Goal: Task Accomplishment & Management: Complete application form

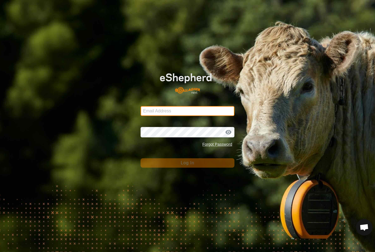
click at [208, 110] on input "Email Address" at bounding box center [188, 111] width 94 height 10
type input "[PERSON_NAME][EMAIL_ADDRESS][DOMAIN_NAME]"
click at [188, 163] on button "Log In" at bounding box center [188, 162] width 94 height 9
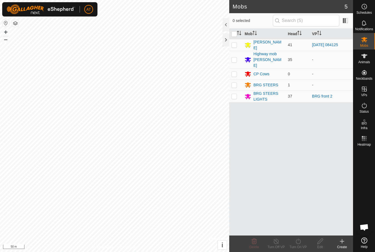
click at [232, 33] on input "checkbox" at bounding box center [233, 33] width 5 height 5
checkbox input "true"
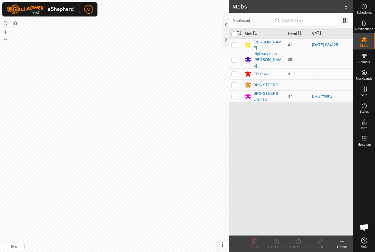
checkbox input "true"
click at [232, 32] on input "checkbox" at bounding box center [233, 33] width 5 height 5
checkbox input "false"
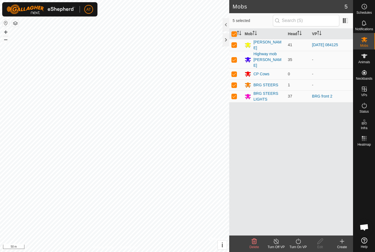
checkbox input "false"
click at [366, 58] on icon at bounding box center [364, 56] width 7 height 7
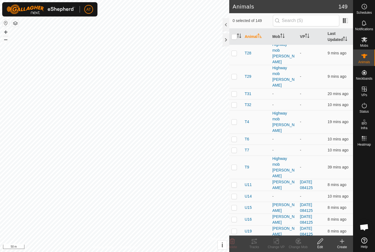
scroll to position [1759, 0]
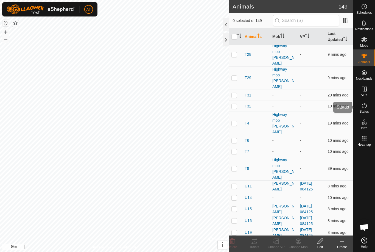
click at [364, 107] on icon at bounding box center [364, 105] width 7 height 7
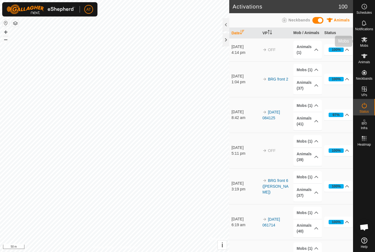
click at [362, 41] on icon at bounding box center [364, 39] width 7 height 7
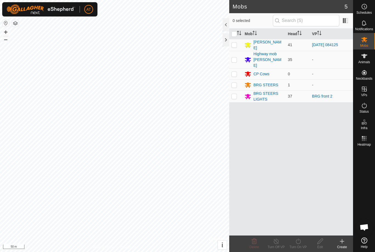
click at [342, 243] on icon at bounding box center [342, 241] width 7 height 7
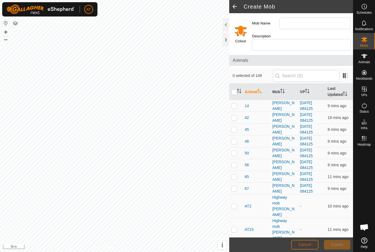
click at [301, 242] on button "Cancel" at bounding box center [304, 245] width 27 height 10
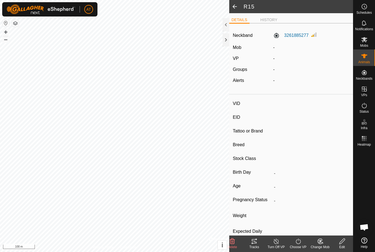
type input "S2"
type input "-"
type input "Momentum"
type input "-"
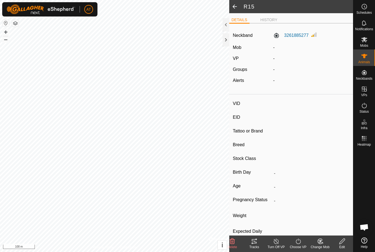
type input "0 kg"
type input "-"
click at [275, 46] on span "-" at bounding box center [273, 47] width 1 height 5
click at [345, 240] on icon at bounding box center [341, 240] width 5 height 5
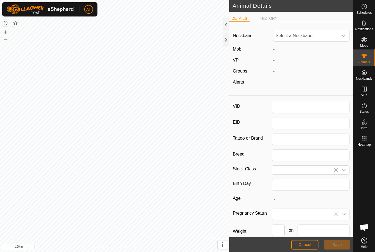
type input "S2"
type input "Momentum"
type input "0"
click at [276, 46] on div "-" at bounding box center [311, 49] width 81 height 7
click at [273, 50] on span "-" at bounding box center [273, 49] width 1 height 5
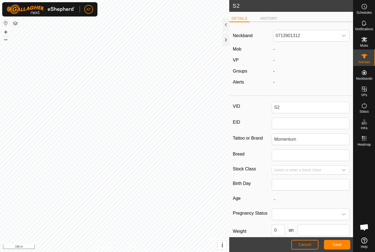
click at [304, 243] on span "Cancel" at bounding box center [304, 244] width 13 height 4
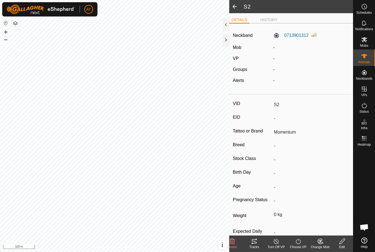
click at [344, 242] on icon at bounding box center [342, 241] width 7 height 7
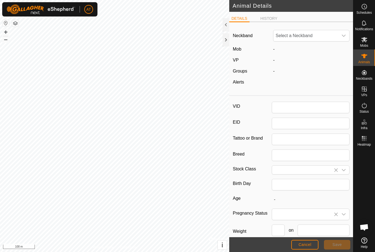
type input "S2"
type input "Momentum"
type input "0"
click at [275, 48] on span "-" at bounding box center [273, 49] width 1 height 5
click at [274, 49] on span "-" at bounding box center [273, 49] width 1 height 5
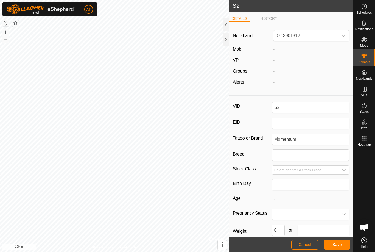
click at [306, 241] on button "Cancel" at bounding box center [304, 245] width 27 height 10
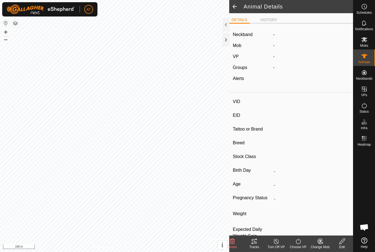
type input "S2"
type input "-"
type input "Momentum"
type input "-"
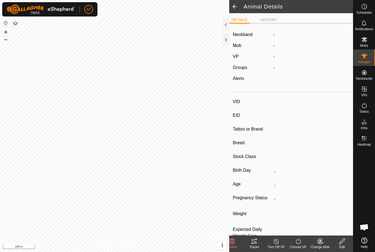
type input "0 kg"
type input "-"
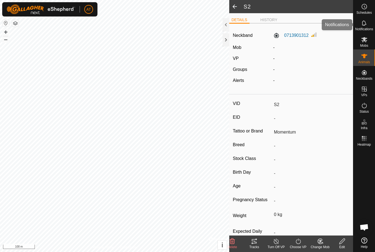
click at [365, 19] on es-notification-svg-icon at bounding box center [364, 23] width 10 height 9
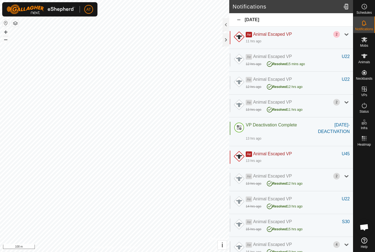
click at [332, 126] on div "Sep-23-1614-DEACTIVATION" at bounding box center [329, 128] width 42 height 13
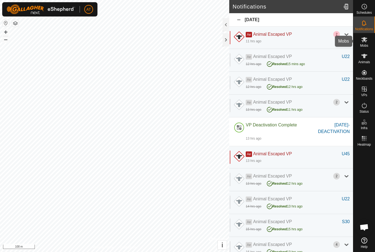
click at [365, 44] on span "Mobs" at bounding box center [364, 45] width 8 height 3
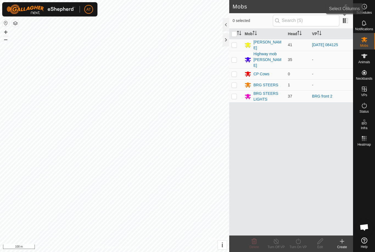
click at [345, 21] on span at bounding box center [345, 20] width 9 height 9
click at [320, 17] on input "text" at bounding box center [306, 21] width 66 height 12
click at [342, 240] on icon at bounding box center [342, 241] width 0 height 4
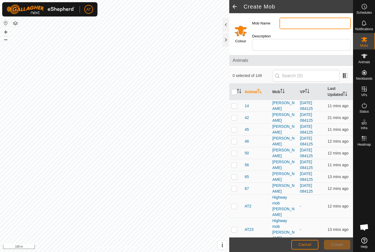
click at [304, 24] on input "Mob Name" at bounding box center [315, 24] width 71 height 12
type input "Datchet Rd"
click at [240, 25] on input "Select a color" at bounding box center [240, 30] width 13 height 13
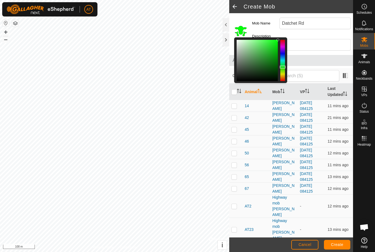
click at [283, 66] on div at bounding box center [283, 67] width 6 height 3
click at [241, 27] on input "Select a color" at bounding box center [240, 30] width 13 height 13
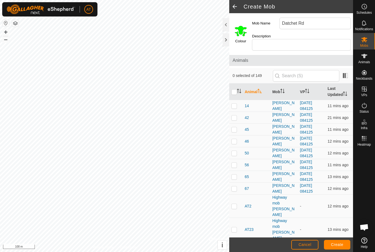
click at [340, 244] on span "Create" at bounding box center [337, 244] width 12 height 4
click at [340, 238] on footer "Cancel Create" at bounding box center [291, 244] width 124 height 15
click at [339, 241] on button "Create" at bounding box center [337, 245] width 26 height 10
click at [307, 241] on button "Cancel" at bounding box center [304, 245] width 27 height 10
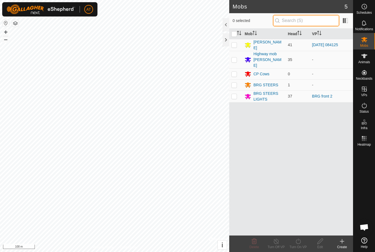
click at [313, 19] on input "text" at bounding box center [306, 21] width 66 height 12
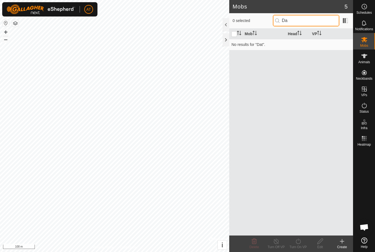
type input "D"
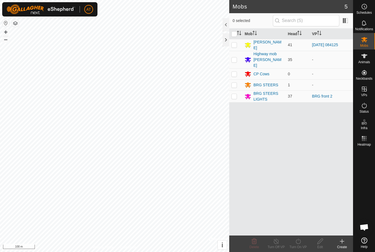
click at [254, 33] on icon "Activate to sort" at bounding box center [253, 33] width 1 height 4
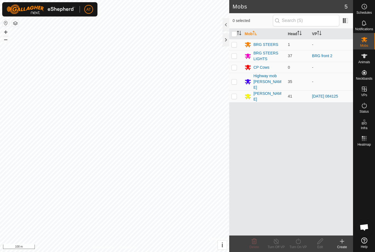
click at [256, 34] on icon "Activate to sort" at bounding box center [255, 33] width 4 height 4
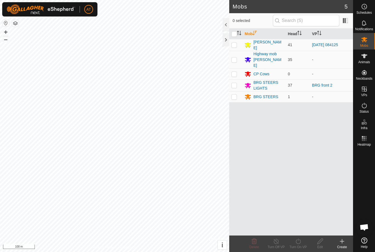
click at [256, 33] on icon "Activate to sort" at bounding box center [255, 33] width 4 height 4
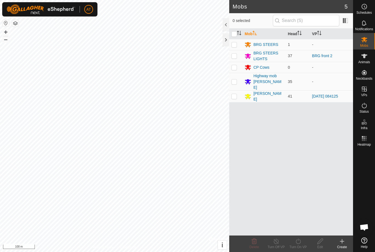
click at [239, 35] on p-sorticon "Activate to sort" at bounding box center [239, 34] width 4 height 4
click at [300, 32] on icon "Activate to sort" at bounding box center [299, 33] width 4 height 4
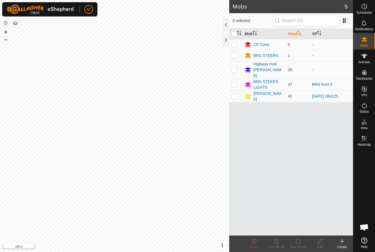
click at [316, 29] on th "VP" at bounding box center [331, 34] width 43 height 11
click at [345, 23] on span at bounding box center [345, 20] width 9 height 9
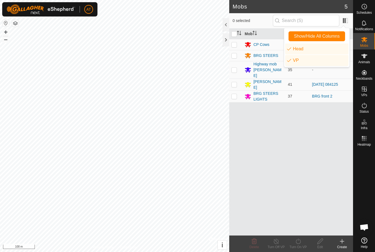
click at [333, 38] on span "Show/Hide All Columns" at bounding box center [317, 36] width 46 height 5
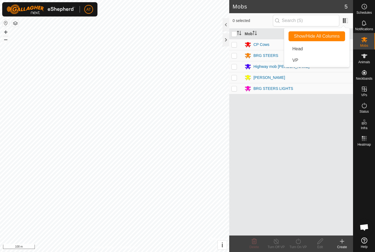
click at [338, 35] on span "Show/Hide All Columns" at bounding box center [317, 36] width 46 height 5
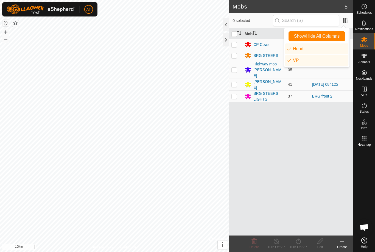
click at [337, 39] on span "Show/Hide All Columns" at bounding box center [317, 36] width 46 height 5
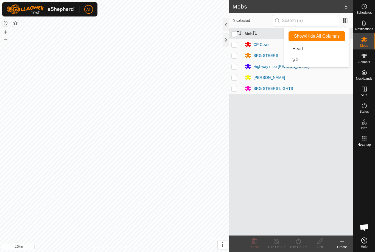
click at [333, 38] on span "Show/Hide All Columns" at bounding box center [317, 36] width 46 height 5
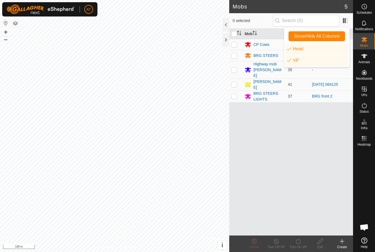
click at [335, 40] on button "Show/Hide All Columns" at bounding box center [317, 36] width 57 height 10
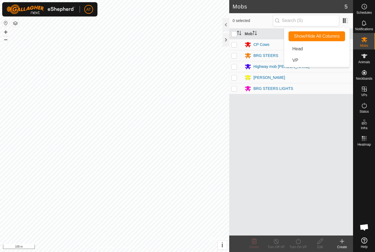
click at [336, 40] on button "Show/Hide All Columns" at bounding box center [317, 36] width 57 height 10
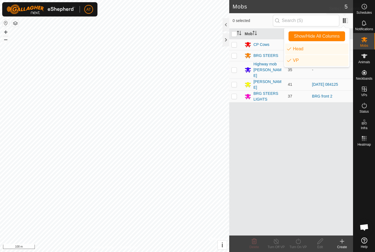
click at [345, 19] on span at bounding box center [345, 20] width 9 height 9
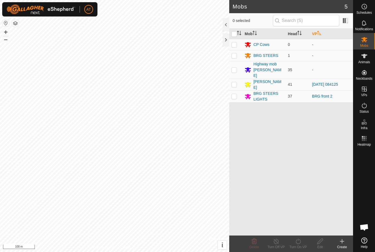
click at [228, 40] on div at bounding box center [226, 39] width 7 height 13
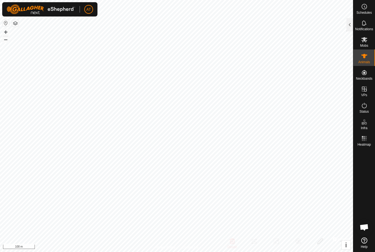
checkbox input "false"
click at [18, 22] on button "button" at bounding box center [15, 23] width 7 height 7
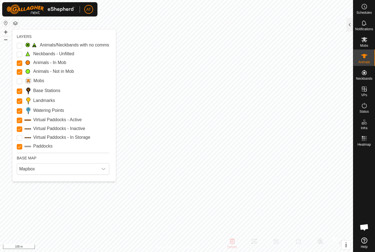
click at [6, 23] on button "button" at bounding box center [5, 23] width 7 height 7
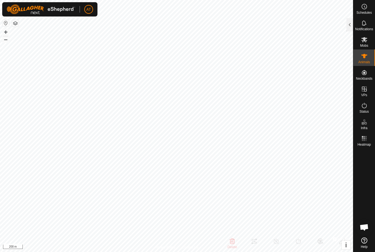
click at [3, 23] on button "button" at bounding box center [5, 23] width 7 height 7
click at [5, 33] on button "+" at bounding box center [5, 32] width 7 height 7
click at [3, 38] on button "–" at bounding box center [5, 39] width 7 height 7
click at [16, 25] on button "button" at bounding box center [15, 23] width 7 height 7
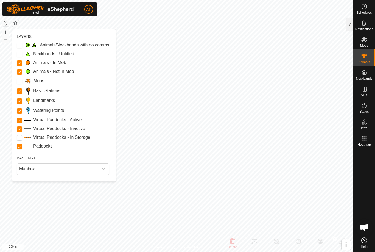
click at [106, 172] on div "dropdown trigger" at bounding box center [103, 168] width 11 height 11
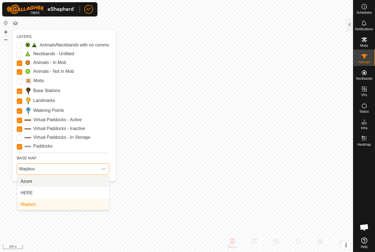
click at [108, 167] on div "dropdown trigger" at bounding box center [103, 168] width 11 height 11
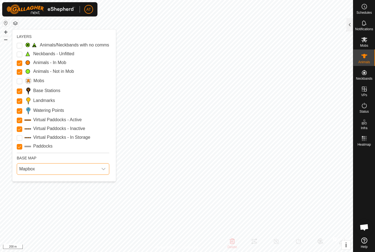
click at [15, 21] on button "button" at bounding box center [15, 23] width 7 height 7
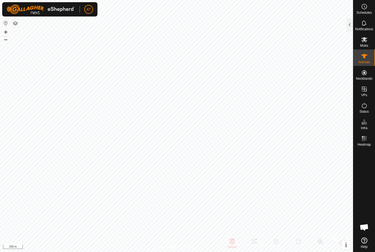
click at [347, 242] on button "i" at bounding box center [346, 244] width 9 height 9
click at [345, 248] on span "›" at bounding box center [346, 244] width 2 height 7
click at [348, 248] on button "i" at bounding box center [346, 244] width 9 height 9
click at [344, 245] on button "›" at bounding box center [346, 244] width 9 height 9
click at [364, 242] on icon at bounding box center [364, 240] width 6 height 6
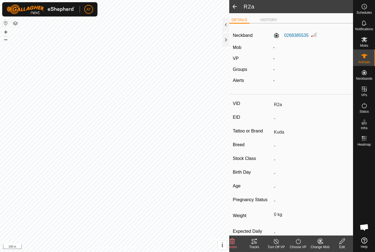
click at [253, 243] on icon at bounding box center [254, 241] width 5 height 4
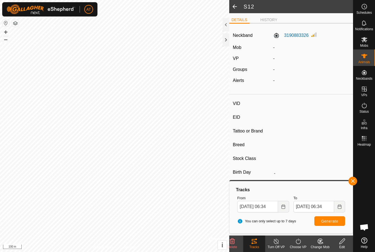
type input "S12"
type input "-"
type input "Momentum"
type input "-"
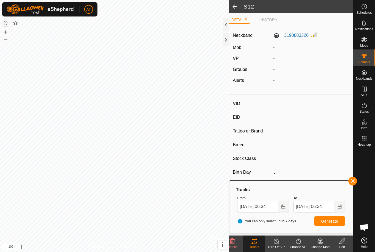
type input "0 kg"
type input "-"
click at [258, 242] on tracks-svg-icon at bounding box center [254, 241] width 22 height 7
click at [256, 239] on icon at bounding box center [254, 241] width 5 height 4
click at [256, 242] on icon at bounding box center [254, 241] width 5 height 4
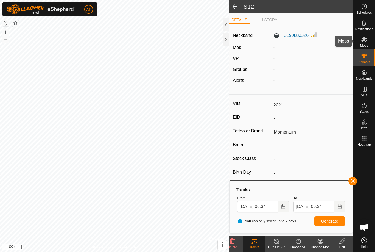
click at [363, 40] on icon at bounding box center [364, 39] width 6 height 5
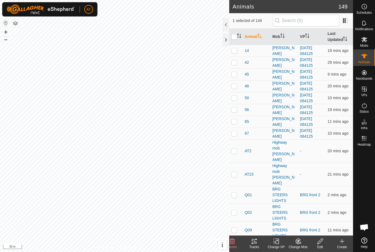
click at [255, 242] on icon at bounding box center [254, 241] width 5 height 4
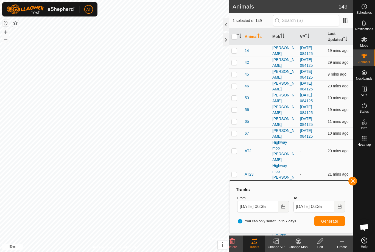
click at [227, 40] on div at bounding box center [226, 39] width 7 height 13
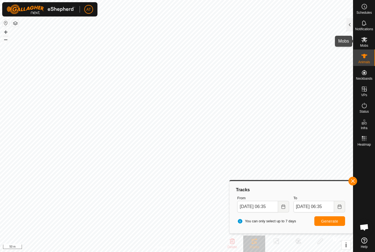
click at [367, 42] on icon at bounding box center [364, 39] width 7 height 7
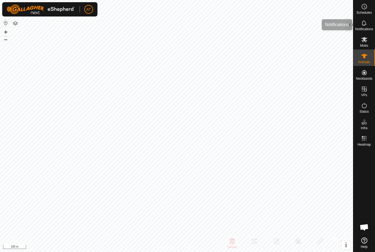
click at [354, 21] on div "Notifications" at bounding box center [364, 24] width 22 height 16
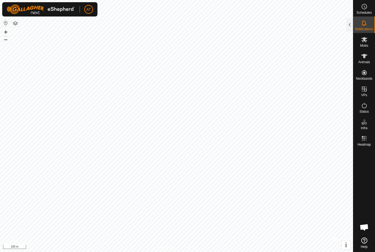
click at [348, 27] on div at bounding box center [350, 24] width 7 height 13
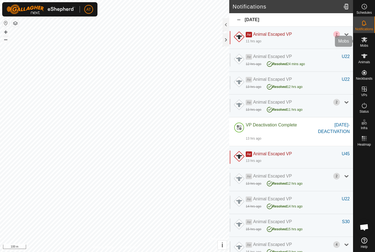
click at [366, 44] on span "Mobs" at bounding box center [364, 45] width 8 height 3
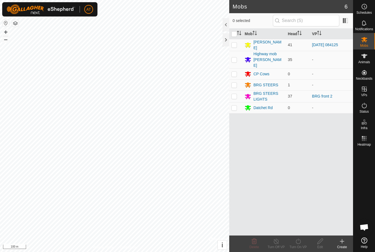
click at [236, 94] on p-checkbox at bounding box center [233, 96] width 5 height 4
checkbox input "true"
click at [360, 24] on es-notification-svg-icon at bounding box center [364, 23] width 10 height 9
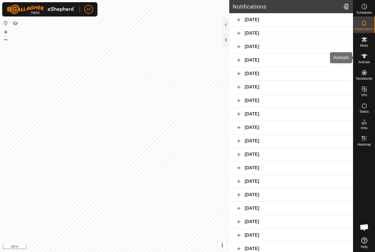
click at [368, 60] on span "Animals" at bounding box center [364, 61] width 12 height 3
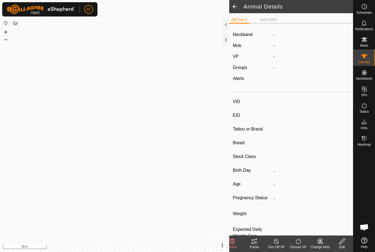
click at [257, 242] on icon at bounding box center [254, 241] width 7 height 7
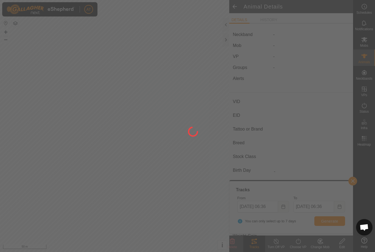
type input "Q43"
type input "-"
type input "Angus"
type input "-"
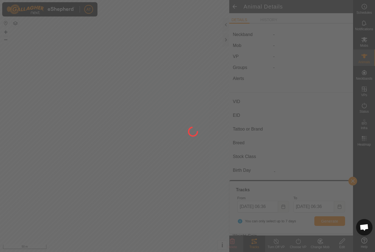
type input "Joined"
type input "0 kg"
type input "-"
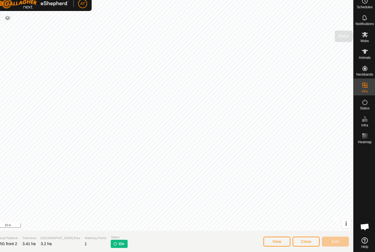
click at [361, 37] on icon at bounding box center [364, 39] width 7 height 7
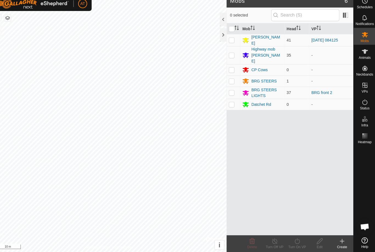
click at [229, 102] on td at bounding box center [235, 107] width 13 height 11
checkbox input "true"
click at [342, 239] on icon at bounding box center [342, 241] width 0 height 4
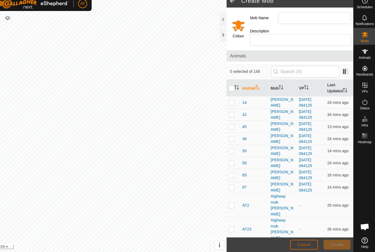
click at [300, 240] on button "Cancel" at bounding box center [304, 245] width 27 height 10
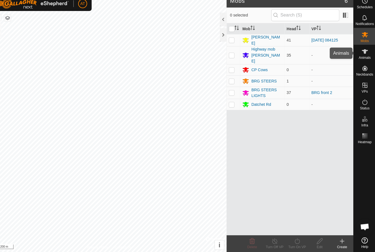
click at [361, 53] on icon at bounding box center [364, 56] width 7 height 7
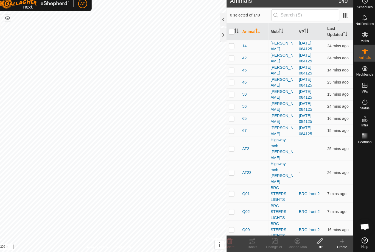
click at [334, 244] on div "Create" at bounding box center [342, 246] width 22 height 5
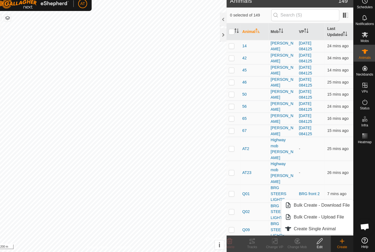
click at [322, 226] on span "Create Single Animal" at bounding box center [315, 229] width 41 height 7
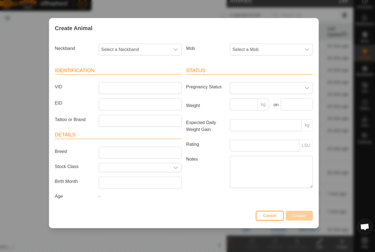
click at [140, 49] on span "Select a Neckband" at bounding box center [139, 54] width 69 height 11
type input "9"
click at [21, 90] on div "Create Animal Neckband Select a Neckband - 3288091200 3296462936 1652915592 023…" at bounding box center [187, 126] width 375 height 252
click at [267, 214] on span "Cancel" at bounding box center [271, 216] width 13 height 4
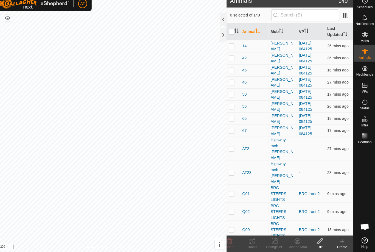
checkbox input "true"
click at [361, 37] on icon at bounding box center [364, 39] width 6 height 5
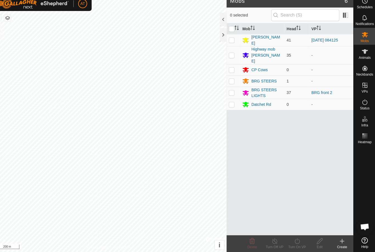
click at [229, 51] on td at bounding box center [235, 60] width 13 height 18
checkbox input "true"
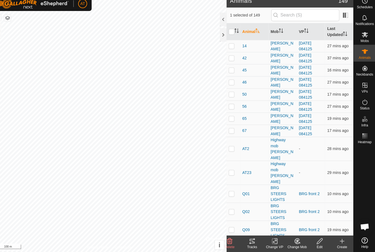
click at [251, 238] on icon at bounding box center [254, 241] width 7 height 7
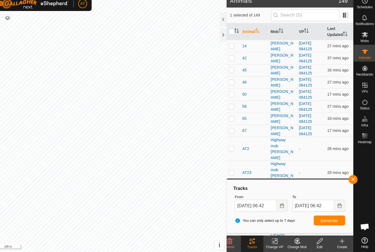
click at [251, 238] on icon at bounding box center [254, 241] width 7 height 7
click at [361, 36] on icon at bounding box center [364, 39] width 7 height 7
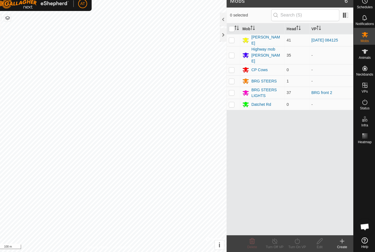
click at [231, 43] on p-checkbox at bounding box center [233, 45] width 5 height 4
checkbox input "true"
click at [229, 53] on td at bounding box center [235, 60] width 13 height 18
checkbox input "true"
click at [231, 43] on p-checkbox at bounding box center [233, 45] width 5 height 4
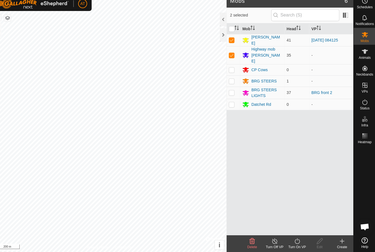
checkbox input "false"
click at [358, 60] on span "Animals" at bounding box center [364, 61] width 12 height 3
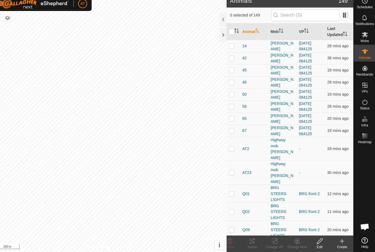
click at [340, 241] on icon at bounding box center [342, 241] width 4 height 0
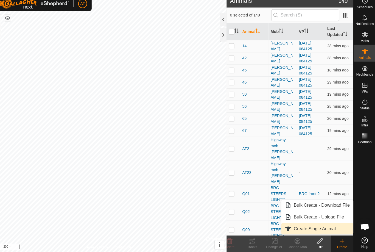
click at [318, 226] on span "Create Single Animal" at bounding box center [315, 229] width 41 height 7
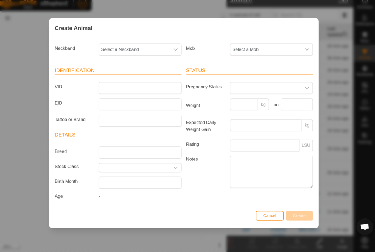
click at [266, 211] on button "Cancel" at bounding box center [271, 216] width 27 height 10
